Goal: Task Accomplishment & Management: Use online tool/utility

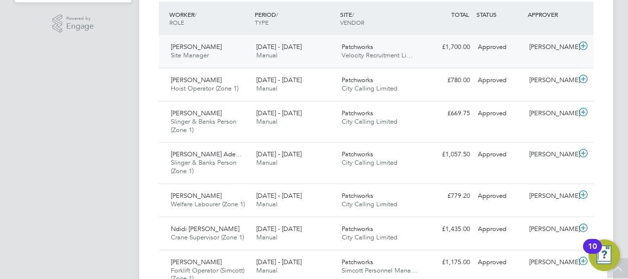
click at [582, 48] on icon at bounding box center [583, 46] width 12 height 8
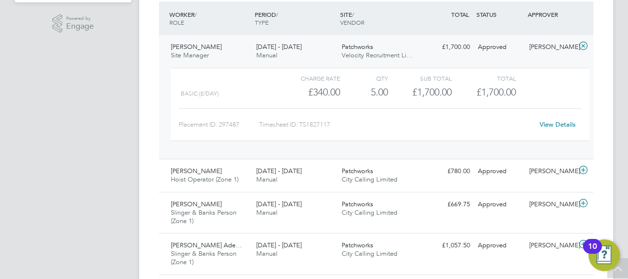
click at [583, 46] on icon at bounding box center [583, 46] width 12 height 8
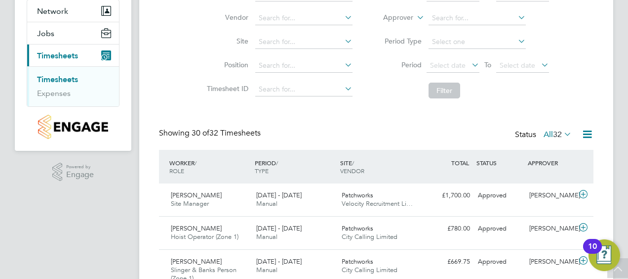
click at [542, 162] on div "APPROVER" at bounding box center [551, 163] width 51 height 18
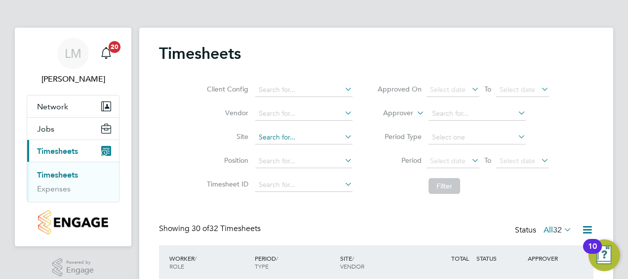
click at [337, 133] on input at bounding box center [303, 137] width 97 height 14
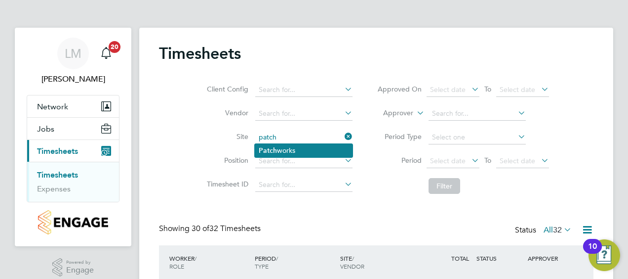
click at [294, 152] on li "Patch works" at bounding box center [304, 150] width 98 height 13
type input "Patchworks"
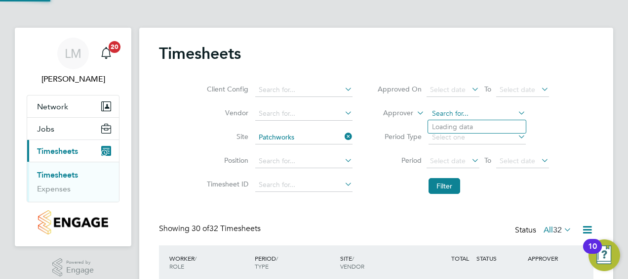
click at [448, 115] on input at bounding box center [477, 114] width 97 height 14
type input "dan grey"
drag, startPoint x: 521, startPoint y: 111, endPoint x: 515, endPoint y: 114, distance: 7.3
click at [516, 111] on icon at bounding box center [516, 113] width 0 height 14
click at [343, 136] on icon at bounding box center [343, 136] width 0 height 14
